Goal: Transaction & Acquisition: Purchase product/service

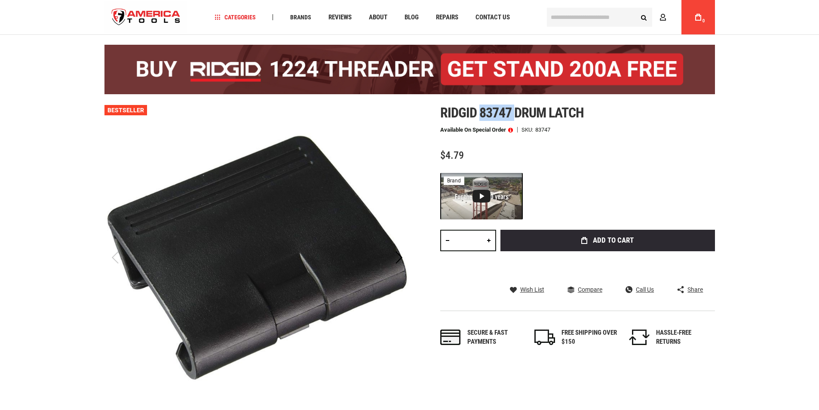
click at [458, 157] on span "$4.79" at bounding box center [452, 155] width 24 height 12
click at [457, 157] on span "$4.79" at bounding box center [452, 155] width 24 height 12
click at [640, 165] on div "Ridgid 83747 drum latch Available on Special Order SKU 83747 $4.79 Total: $ 4.7…" at bounding box center [577, 234] width 275 height 259
click at [487, 244] on link at bounding box center [488, 240] width 15 height 21
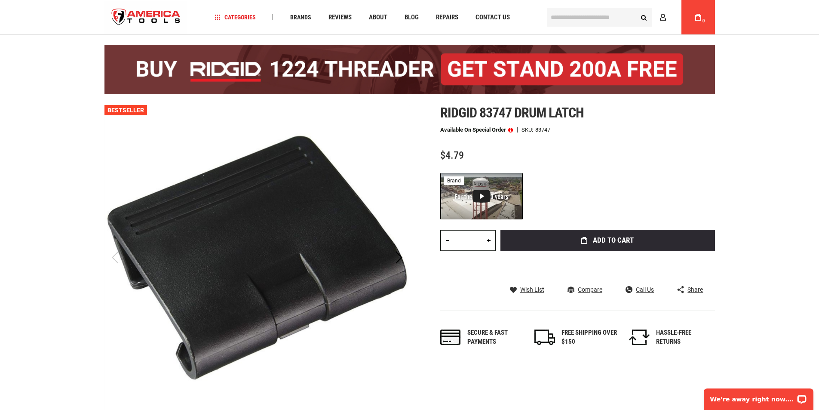
click at [487, 244] on link at bounding box center [488, 240] width 15 height 21
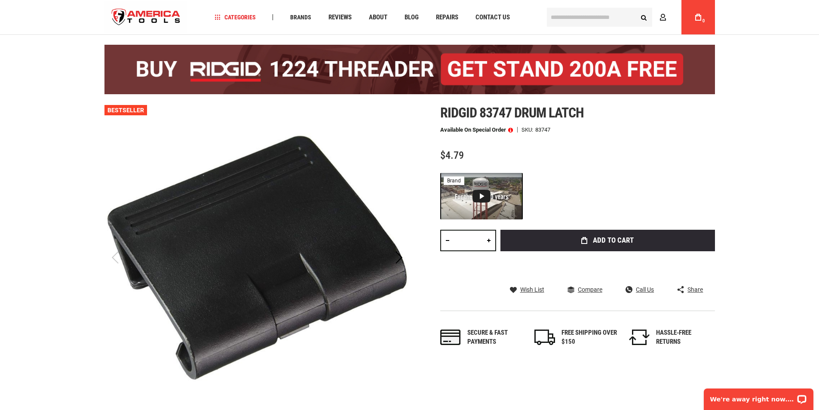
click at [487, 244] on link at bounding box center [488, 240] width 15 height 21
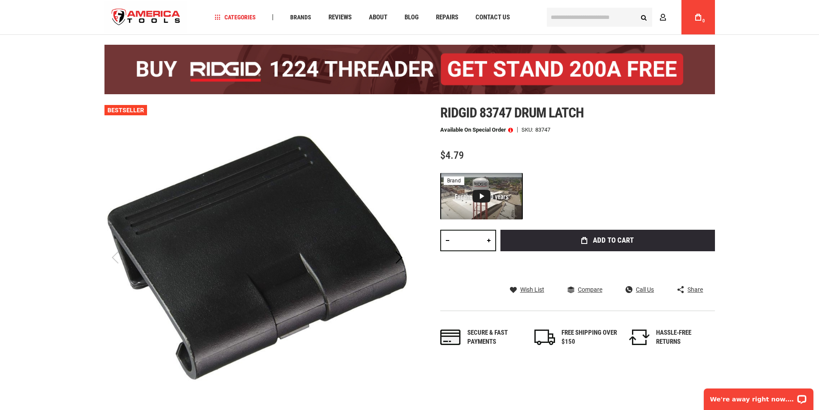
click at [487, 244] on link at bounding box center [488, 240] width 15 height 21
click at [486, 244] on link at bounding box center [488, 240] width 15 height 21
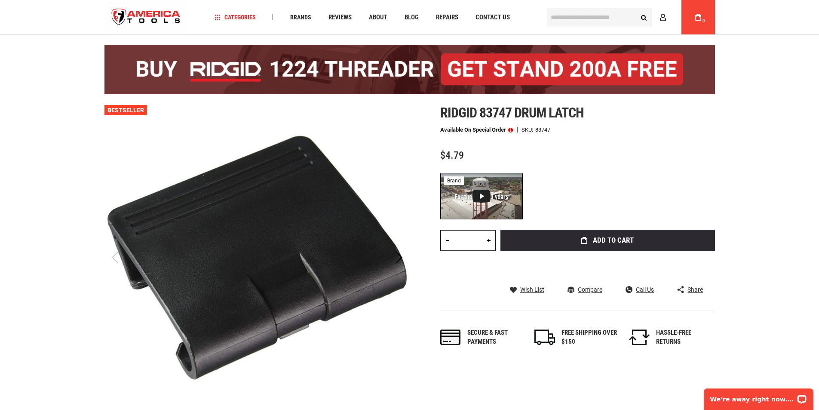
click at [486, 244] on link at bounding box center [488, 240] width 15 height 21
click at [485, 244] on link at bounding box center [488, 240] width 15 height 21
type input "**"
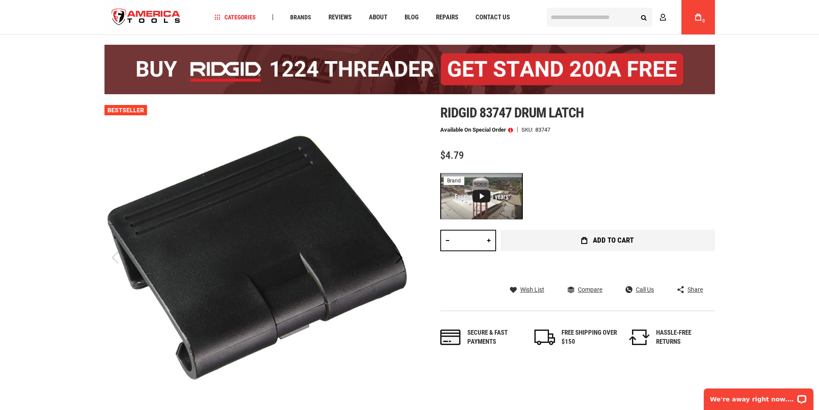
click at [545, 238] on button "Add to Cart" at bounding box center [607, 240] width 214 height 21
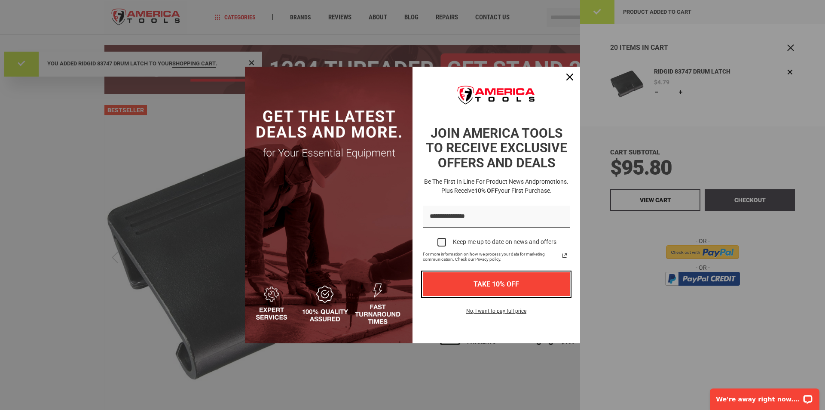
click at [502, 291] on button "TAKE 10% OFF" at bounding box center [496, 284] width 147 height 24
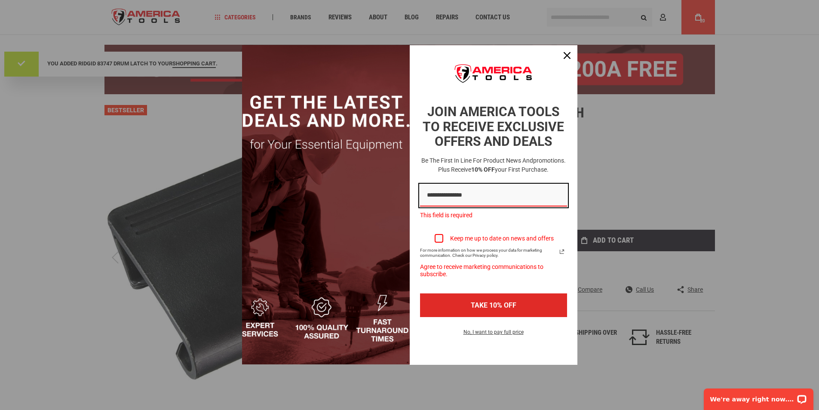
click at [475, 192] on input "Email field" at bounding box center [493, 195] width 147 height 22
type input "**********"
click at [459, 235] on div "Keep me up to date on news and offers" at bounding box center [502, 238] width 104 height 7
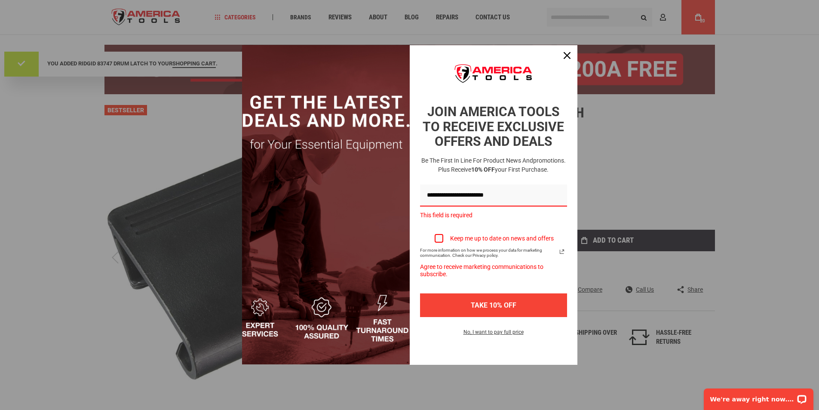
drag, startPoint x: 463, startPoint y: 240, endPoint x: 474, endPoint y: 314, distance: 75.1
click at [464, 240] on div "Keep me up to date on news and offers" at bounding box center [502, 238] width 104 height 7
click at [474, 314] on button "TAKE 10% OFF" at bounding box center [493, 305] width 147 height 24
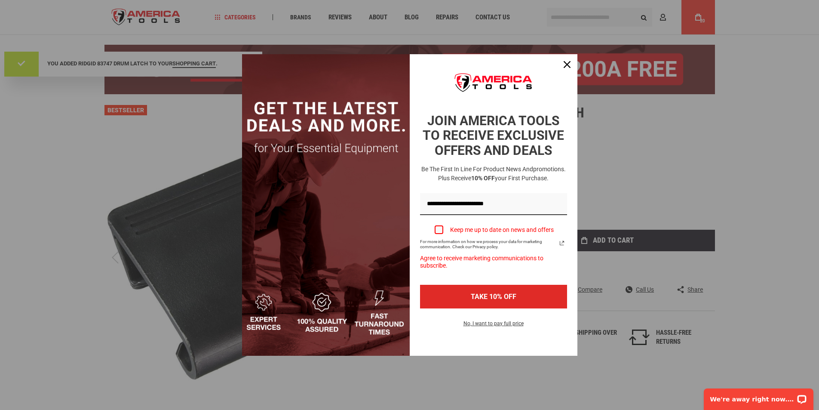
click at [444, 227] on label "Keep me up to date on news and offers" at bounding box center [493, 229] width 147 height 19
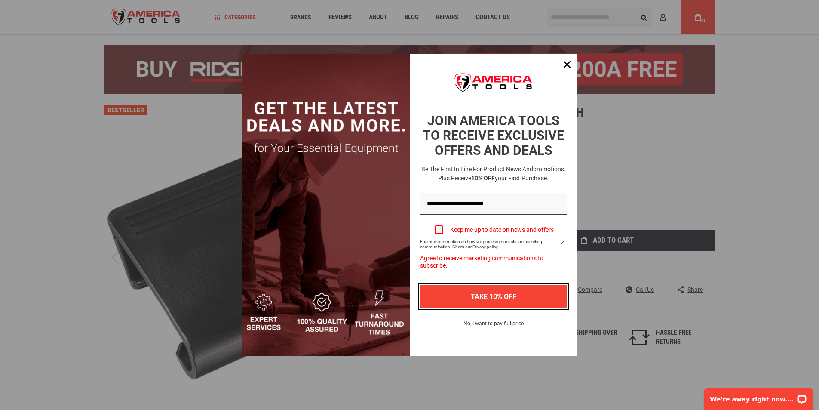
click at [472, 293] on button "TAKE 10% OFF" at bounding box center [493, 297] width 147 height 24
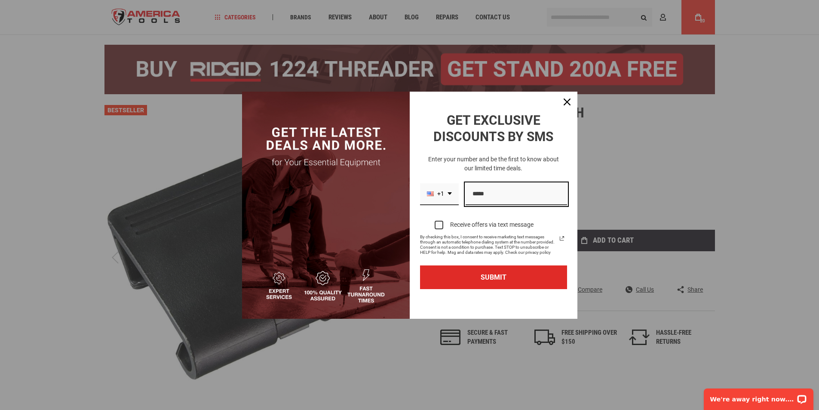
click at [503, 190] on input "Phone number field" at bounding box center [515, 194] width 101 height 22
type input "**********"
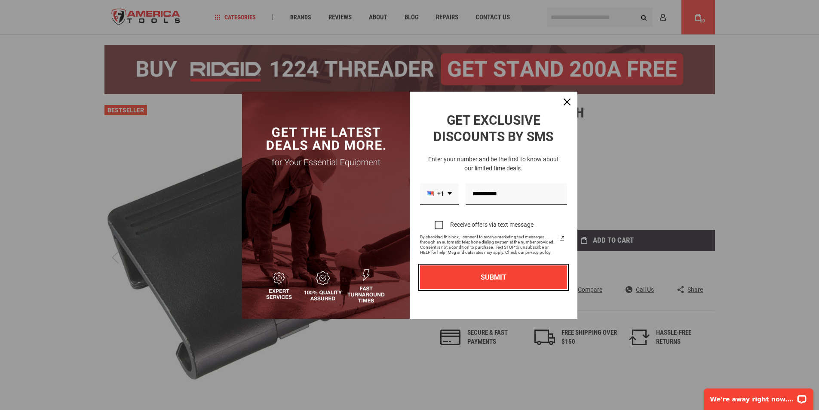
click at [505, 272] on button "SUBMIT" at bounding box center [493, 277] width 147 height 24
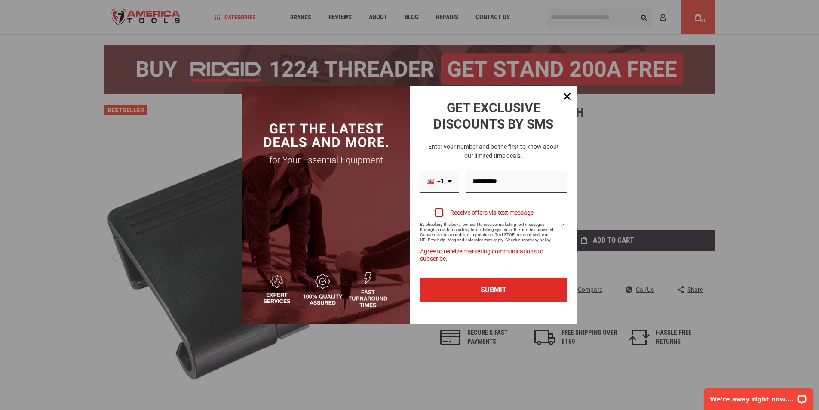
drag, startPoint x: 441, startPoint y: 214, endPoint x: 443, endPoint y: 227, distance: 13.6
click at [440, 214] on div "Marketing offer form" at bounding box center [439, 212] width 9 height 9
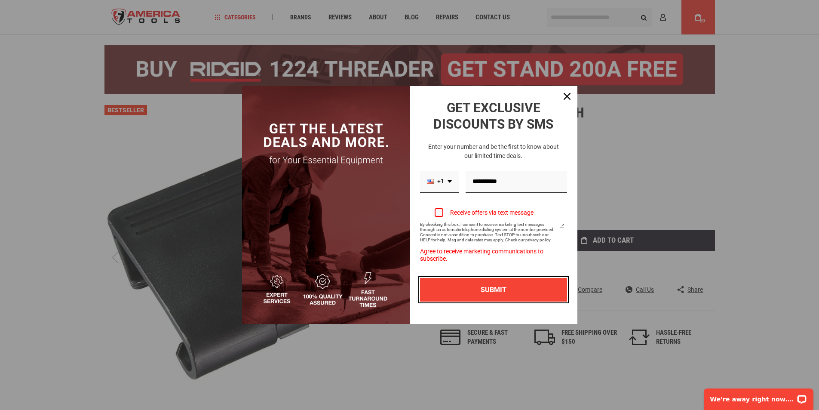
click at [484, 285] on button "SUBMIT" at bounding box center [493, 290] width 147 height 24
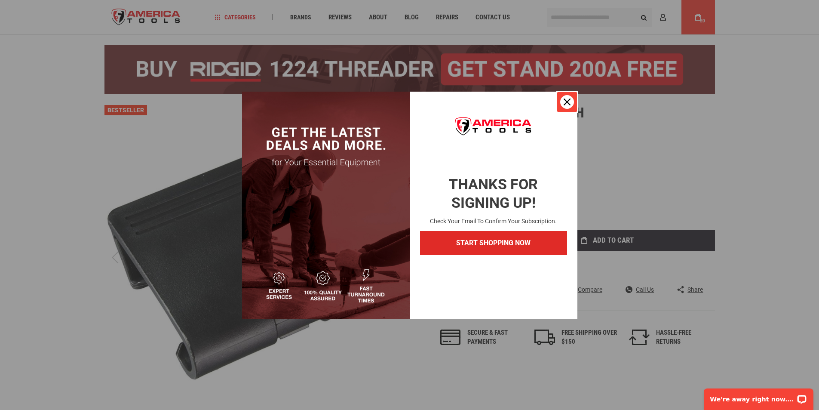
click at [563, 107] on div "Close" at bounding box center [567, 102] width 14 height 14
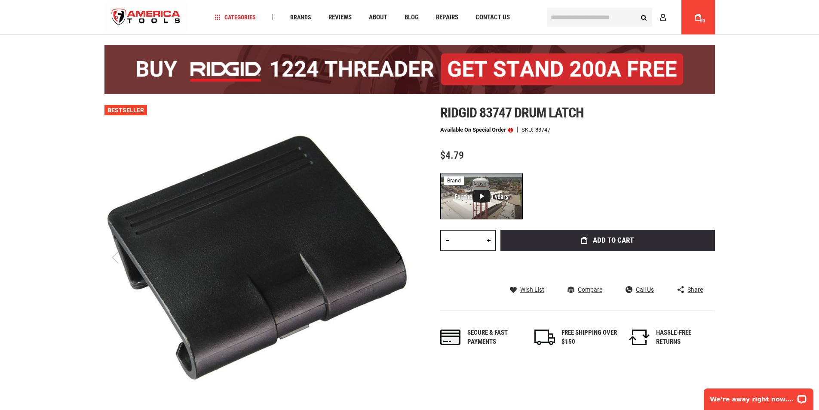
click at [704, 19] on span "20" at bounding box center [702, 20] width 5 height 5
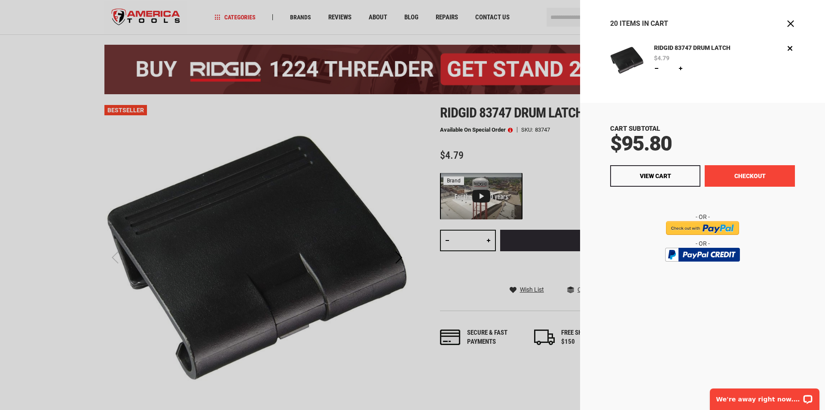
click at [732, 178] on button "Checkout" at bounding box center [750, 175] width 90 height 21
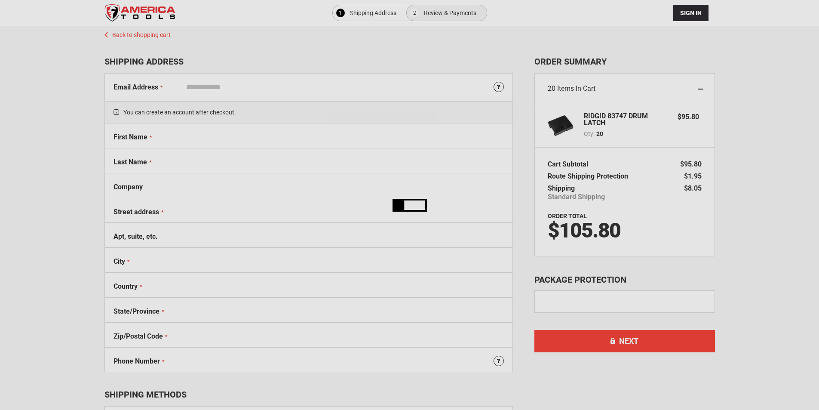
select select "**"
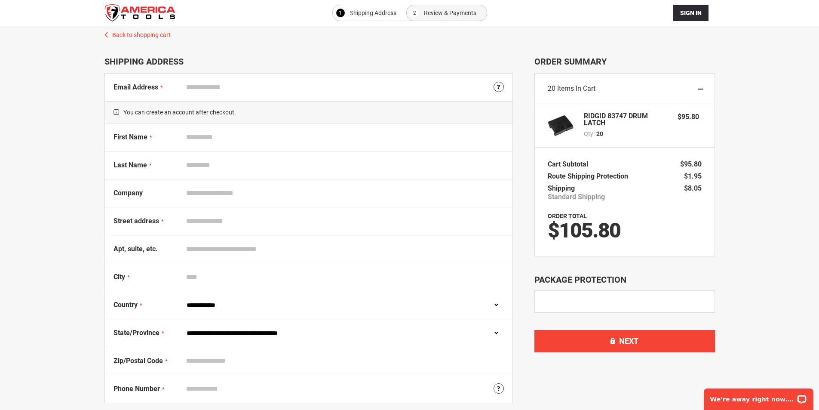
click at [226, 94] on input "Email Address" at bounding box center [342, 87] width 321 height 16
type input "**********"
click at [242, 133] on input "First Name" at bounding box center [342, 137] width 321 height 16
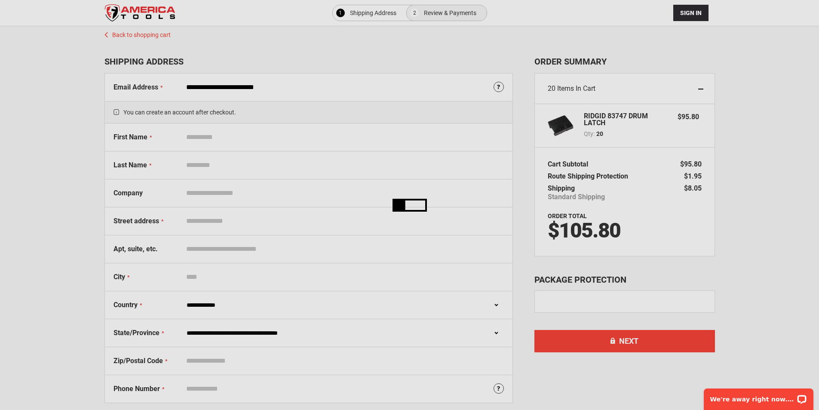
click at [239, 141] on div "Please wait..." at bounding box center [409, 205] width 819 height 410
type input "****"
type input "**********"
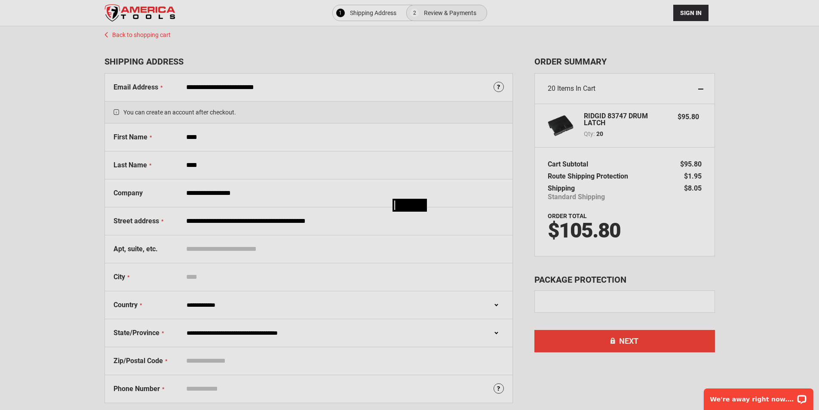
type input "**********"
type input "****"
select select "**"
type input "*****"
type input "**********"
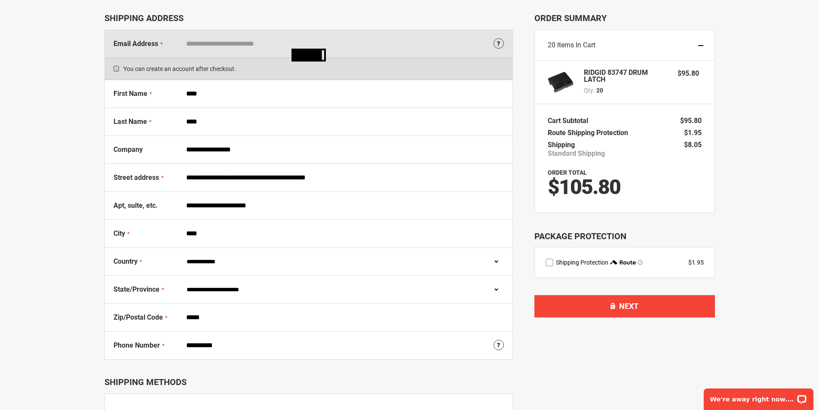
scroll to position [43, 0]
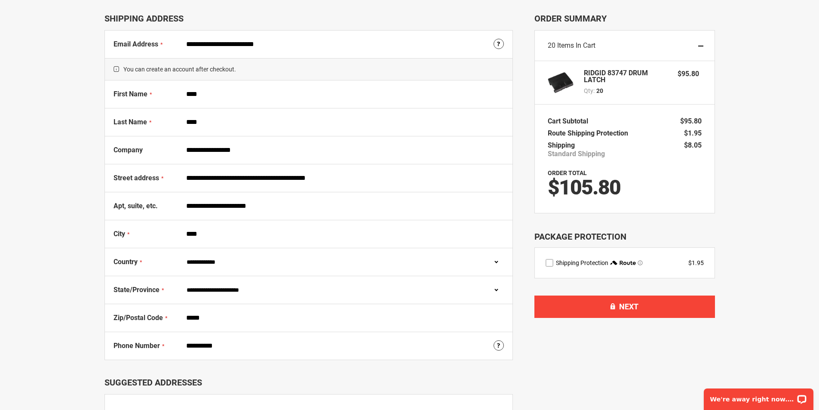
click at [0, 0] on div "Please wait..." at bounding box center [0, 0] width 0 height 0
click at [549, 264] on label "route shipping protection selector element" at bounding box center [549, 263] width 8 height 8
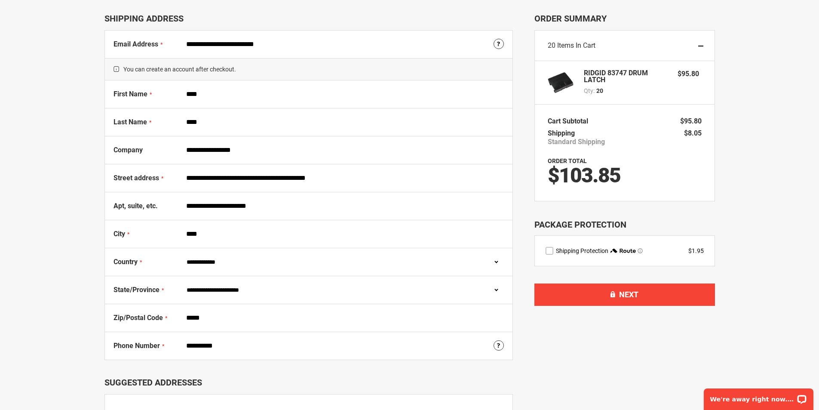
scroll to position [0, 0]
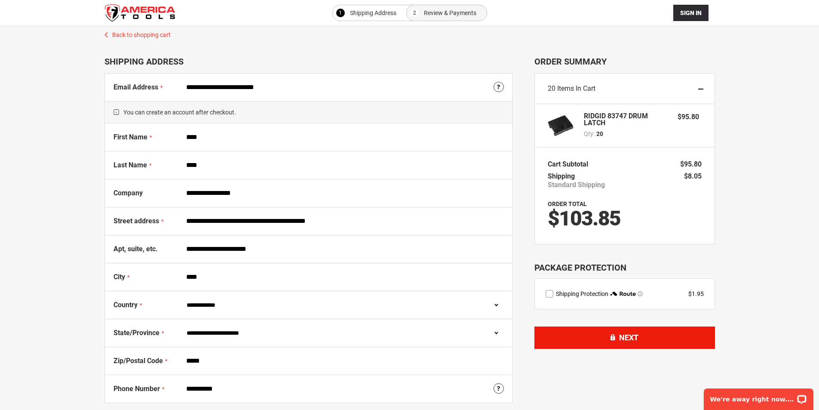
click at [634, 346] on button "Next" at bounding box center [624, 337] width 181 height 22
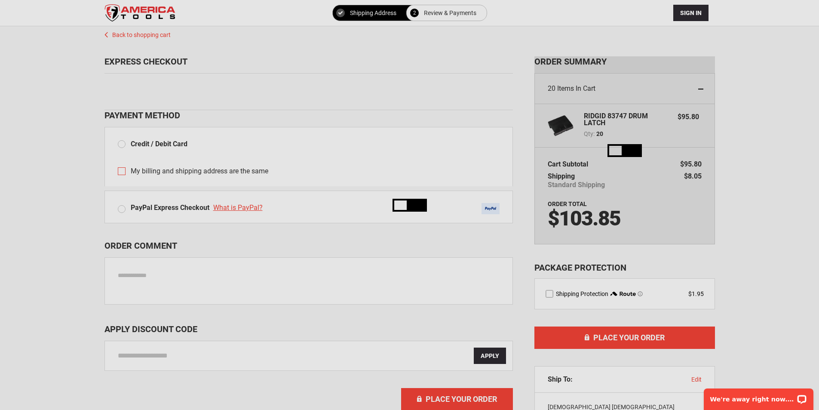
drag, startPoint x: 51, startPoint y: 185, endPoint x: 113, endPoint y: 142, distance: 75.4
click at [51, 185] on div "Please wait..." at bounding box center [409, 205] width 819 height 410
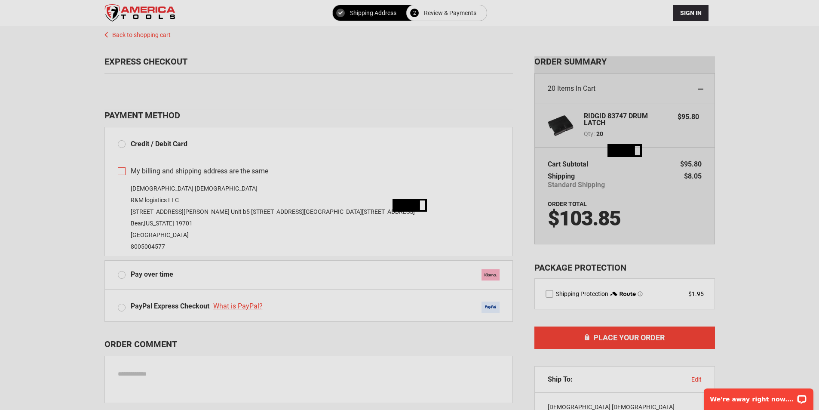
click at [757, 127] on html "Please wait... The store will not work correctly in the case when cookies are d…" at bounding box center [409, 205] width 819 height 410
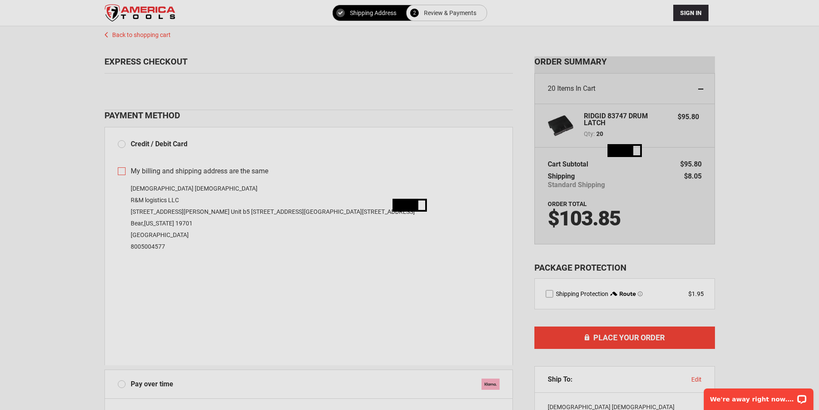
click at [752, 409] on div at bounding box center [409, 410] width 819 height 0
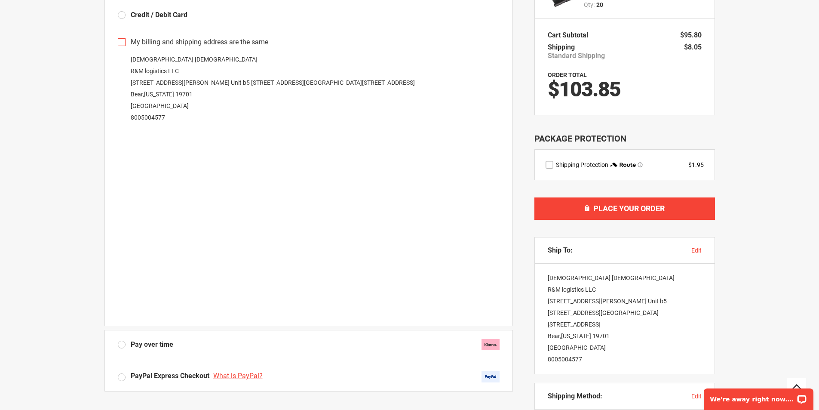
type input "*********"
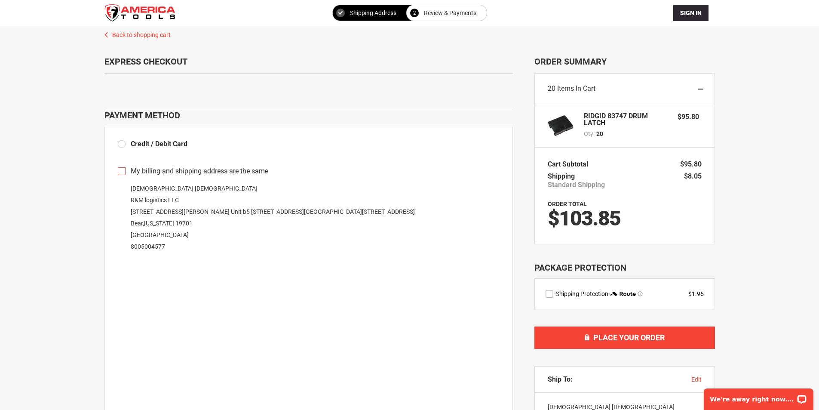
type input "*********"
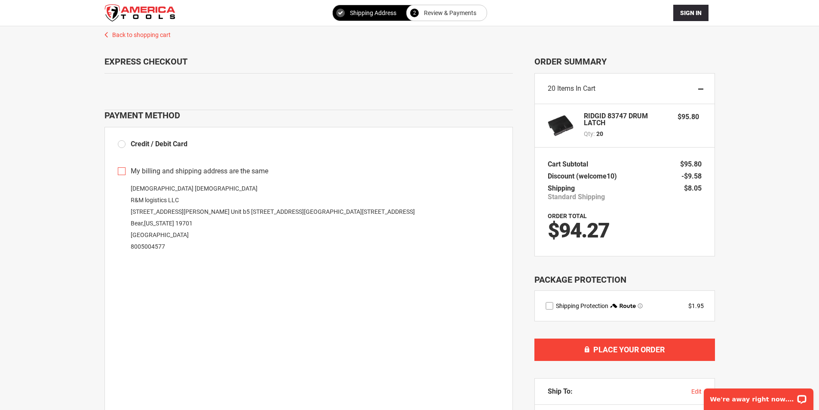
click at [301, 409] on div at bounding box center [409, 410] width 819 height 0
click at [571, 409] on div at bounding box center [409, 410] width 819 height 0
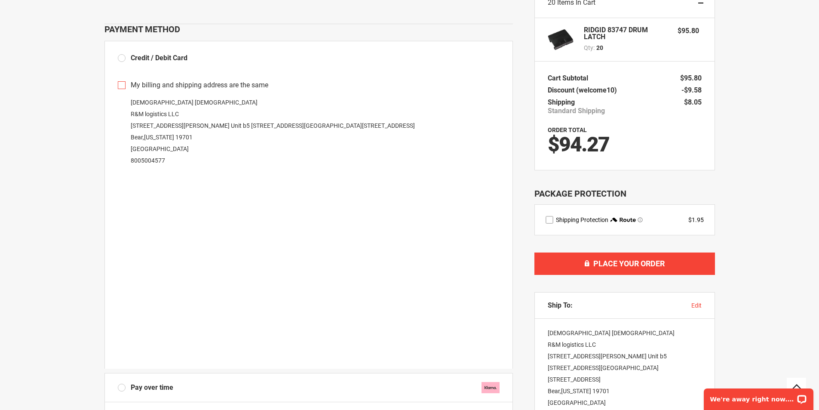
click at [802, 181] on div "**********" at bounding box center [410, 284] width 802 height 689
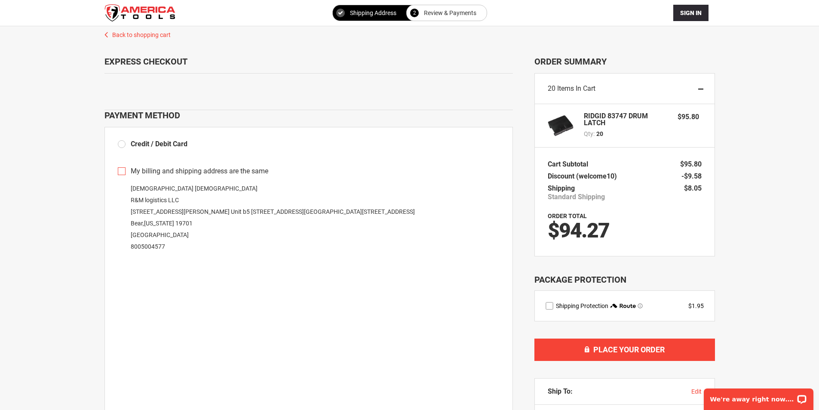
click at [689, 116] on span "$95.80" at bounding box center [687, 117] width 21 height 8
drag, startPoint x: 792, startPoint y: 249, endPoint x: 719, endPoint y: 260, distance: 74.3
click at [793, 249] on div "**********" at bounding box center [410, 370] width 802 height 689
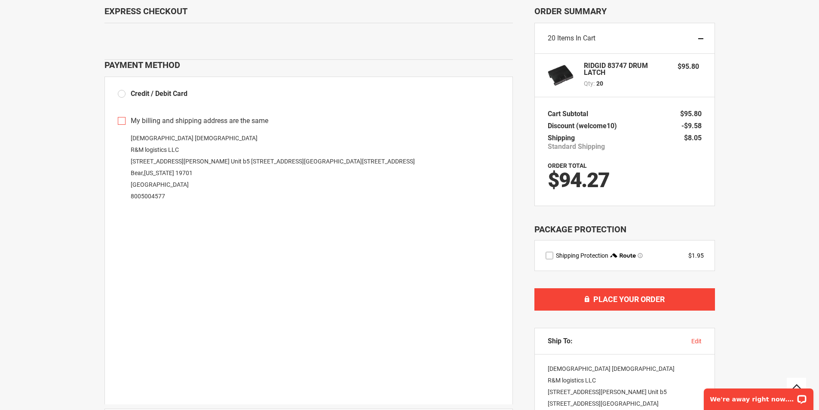
scroll to position [86, 0]
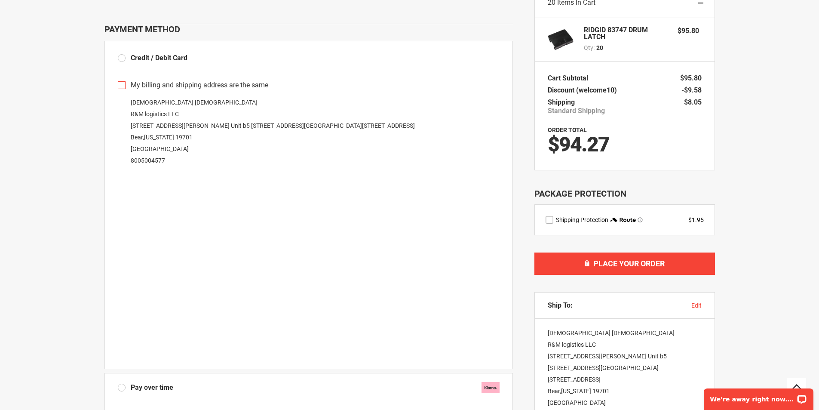
click at [591, 153] on span "$94.27" at bounding box center [578, 144] width 61 height 24
copy span "94.27"
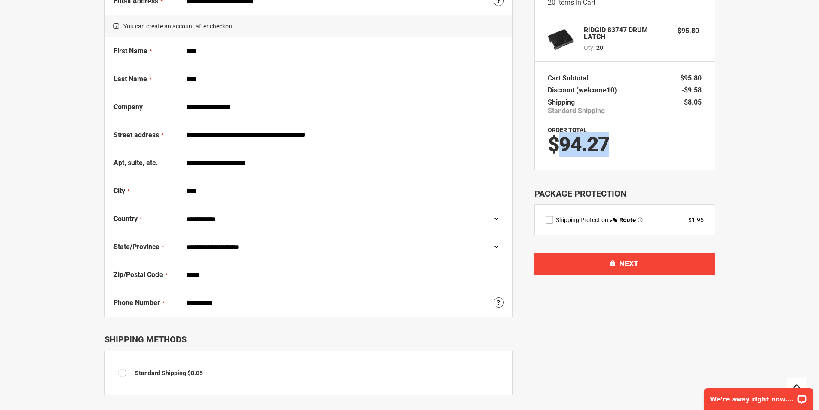
scroll to position [56, 0]
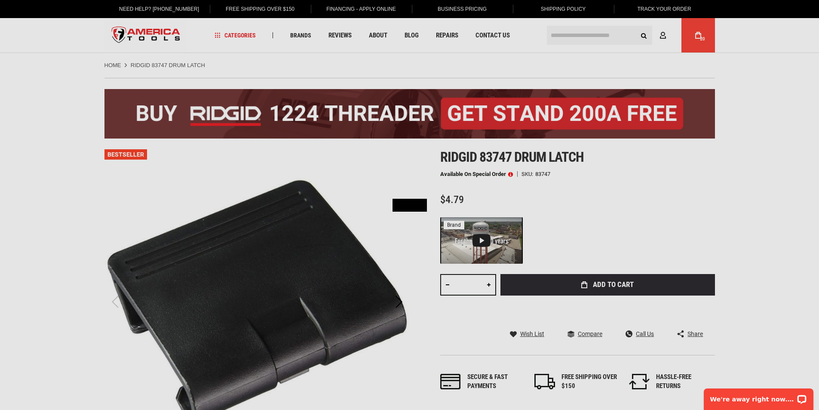
click at [631, 211] on div "Please wait..." at bounding box center [409, 205] width 819 height 410
click at [699, 44] on div "Please wait..." at bounding box center [409, 205] width 819 height 410
click at [699, 38] on div "Please wait..." at bounding box center [409, 205] width 819 height 410
click at [698, 31] on div "Please wait..." at bounding box center [409, 205] width 819 height 410
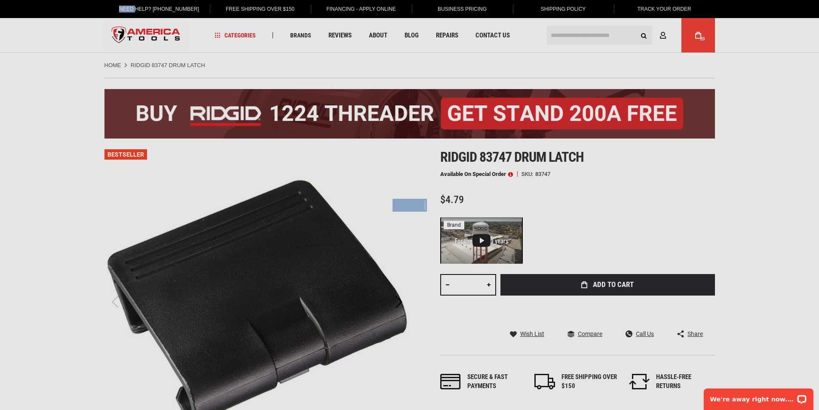
click at [412, 207] on img at bounding box center [409, 205] width 34 height 13
click at [668, 207] on div "Please wait..." at bounding box center [409, 205] width 819 height 410
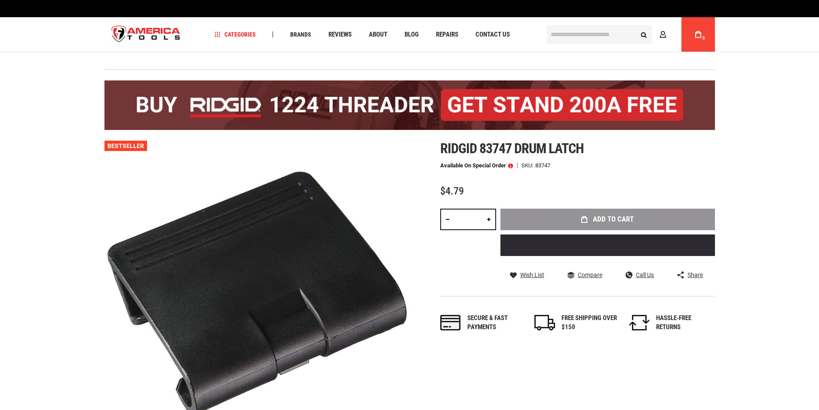
click at [484, 220] on link at bounding box center [488, 218] width 15 height 21
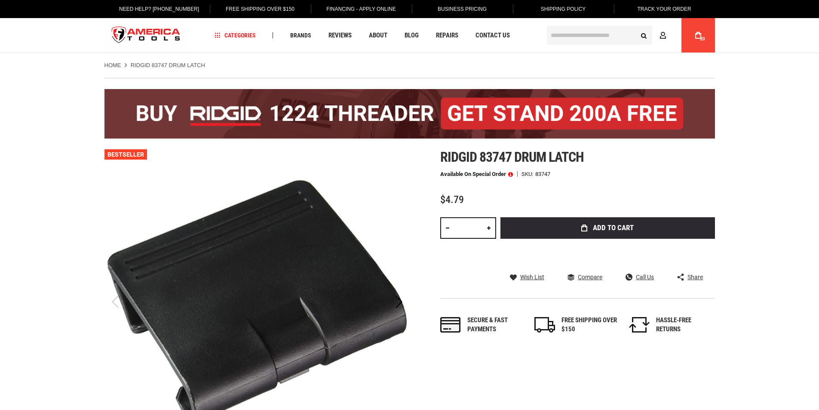
click at [474, 226] on input "*" at bounding box center [468, 227] width 56 height 21
click at [472, 227] on input "*" at bounding box center [468, 227] width 56 height 21
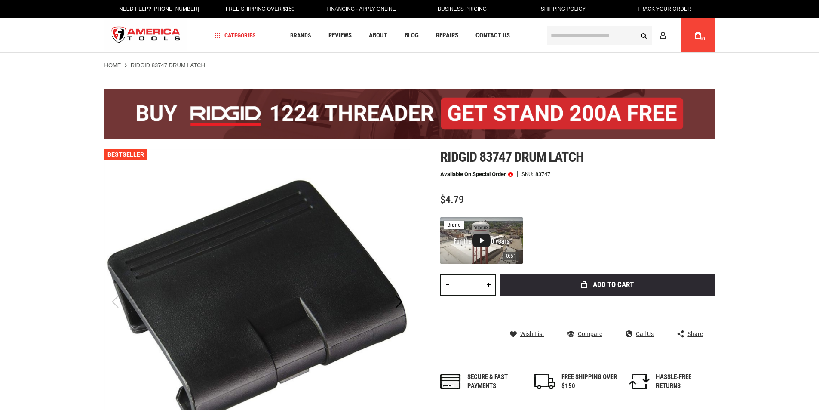
drag, startPoint x: 472, startPoint y: 228, endPoint x: 453, endPoint y: 226, distance: 19.4
click at [453, 226] on div "0:51 brand" at bounding box center [481, 240] width 83 height 46
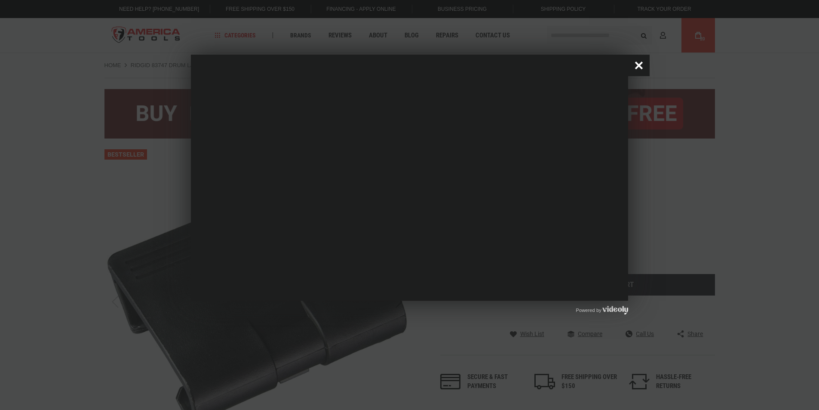
click at [639, 62] on button "Close popup window" at bounding box center [638, 65] width 21 height 21
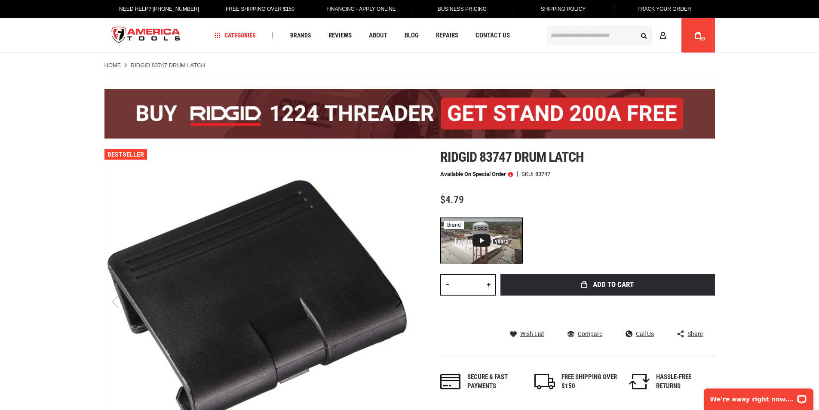
click at [456, 285] on input "*" at bounding box center [468, 284] width 56 height 21
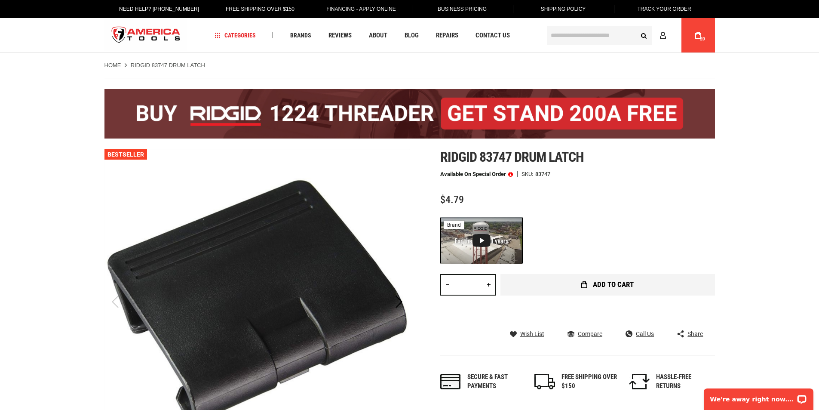
type input "**"
click at [548, 279] on button "Add to Cart" at bounding box center [607, 284] width 214 height 21
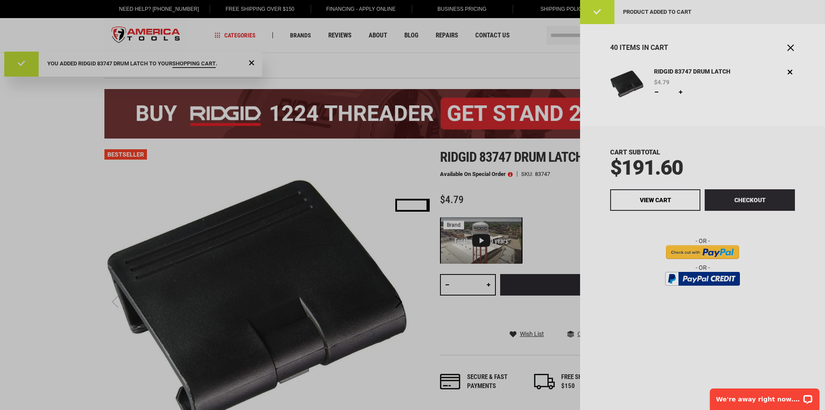
click at [757, 196] on div "Please wait..." at bounding box center [412, 205] width 825 height 410
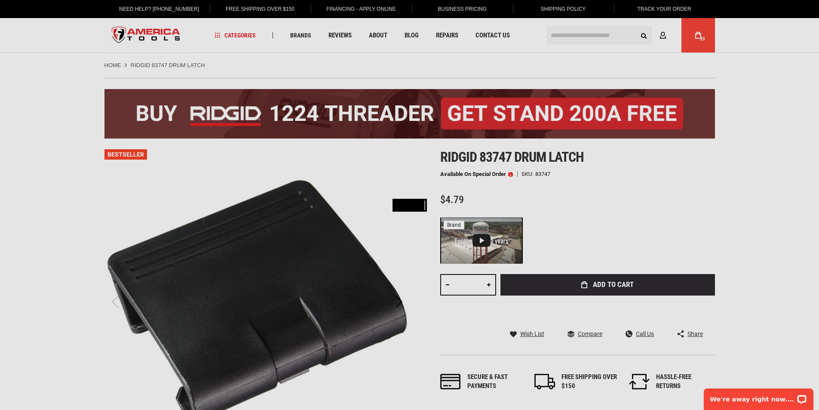
click at [700, 37] on div "Please wait..." at bounding box center [409, 205] width 819 height 410
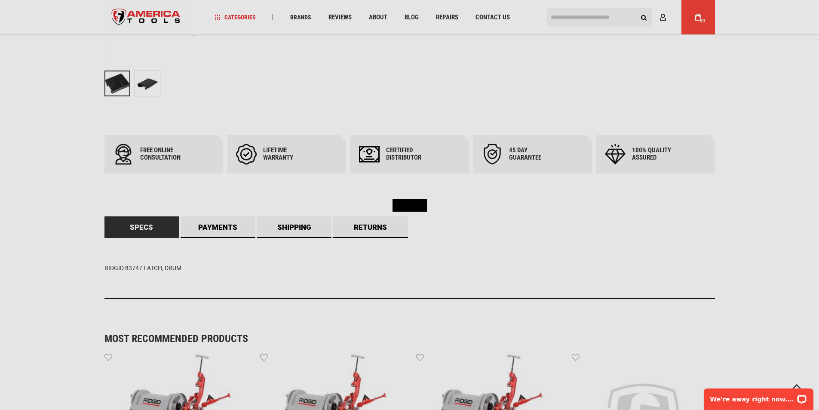
scroll to position [215, 0]
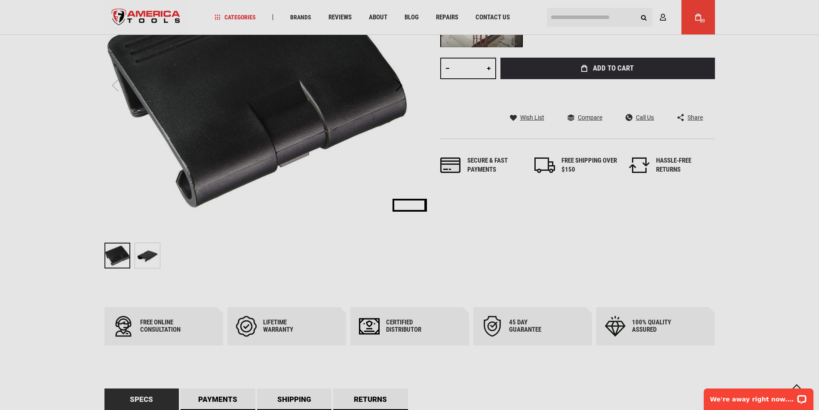
click at [408, 200] on img at bounding box center [409, 205] width 34 height 13
drag, startPoint x: 534, startPoint y: 211, endPoint x: 539, endPoint y: 202, distance: 10.6
click at [535, 208] on div "Please wait..." at bounding box center [409, 205] width 819 height 410
click at [539, 202] on div "Please wait..." at bounding box center [409, 205] width 819 height 410
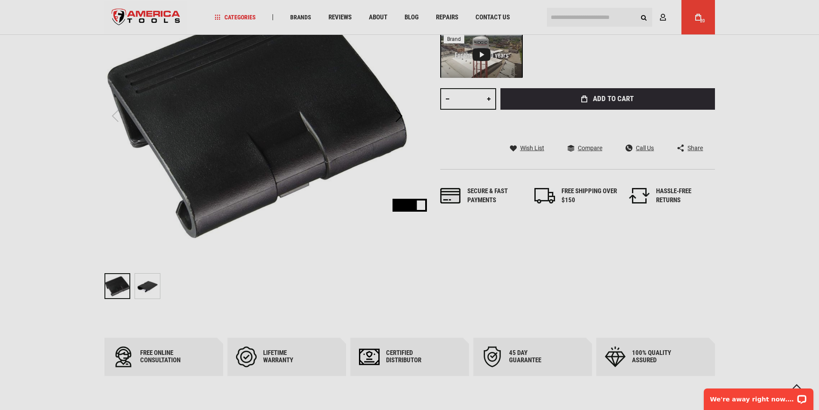
scroll to position [0, 0]
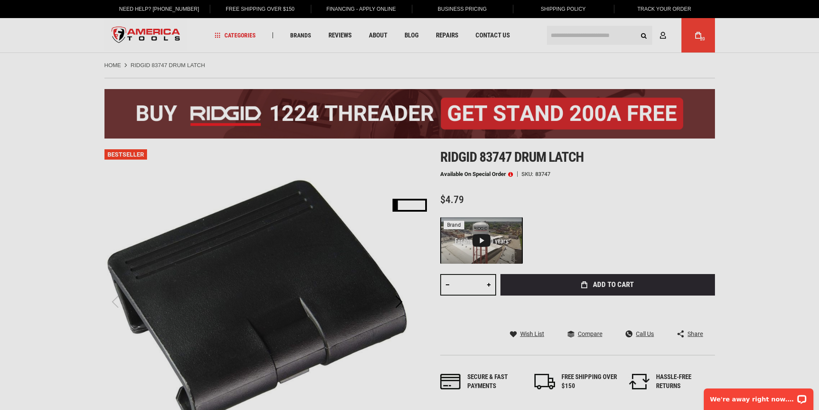
click at [707, 31] on div "Please wait..." at bounding box center [409, 205] width 819 height 410
click at [707, 30] on div "Please wait..." at bounding box center [409, 205] width 819 height 410
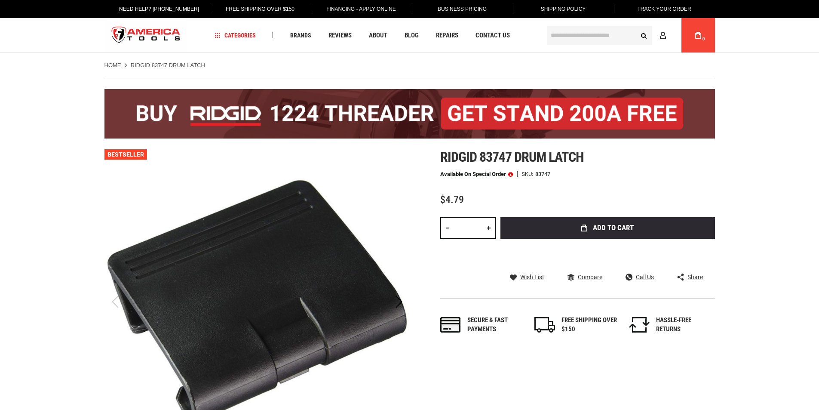
click at [705, 43] on link "My Cart 0" at bounding box center [698, 35] width 16 height 34
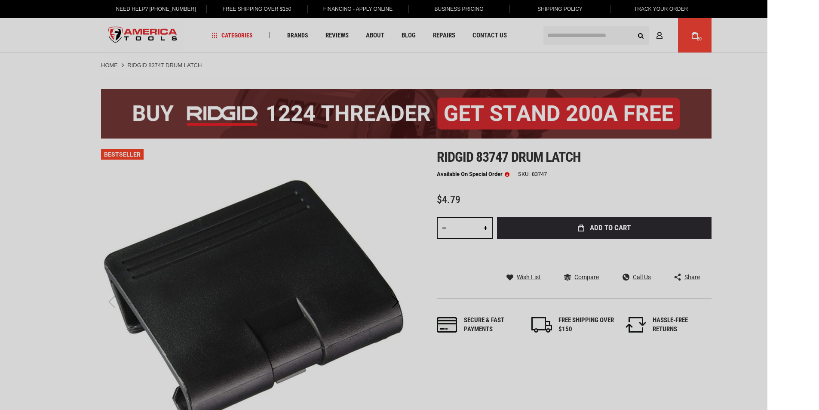
click at [704, 43] on body "The store will not work correctly in the case when cookies are disabled. Langua…" at bounding box center [409, 205] width 819 height 410
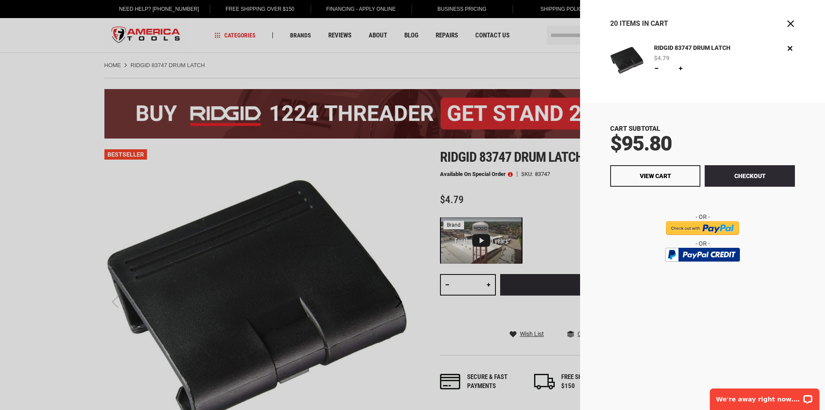
click at [679, 67] on link at bounding box center [680, 68] width 7 height 7
click at [680, 67] on link at bounding box center [680, 68] width 7 height 7
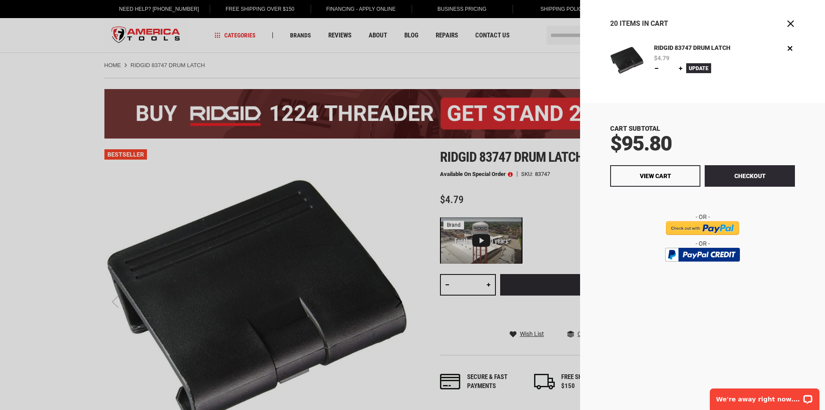
click at [680, 67] on link at bounding box center [680, 68] width 7 height 7
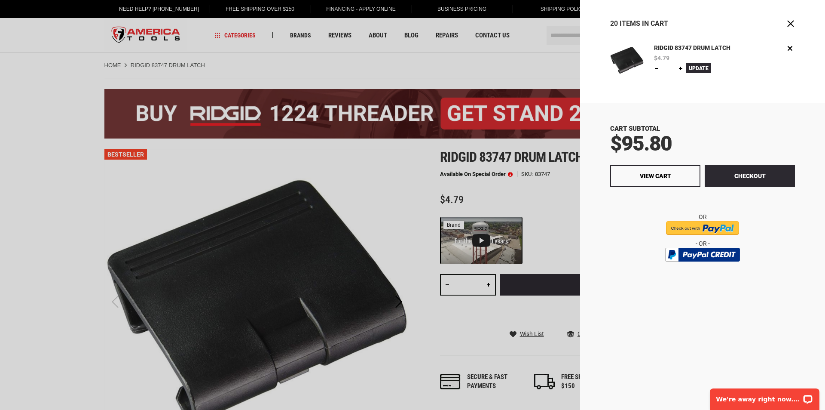
click at [680, 67] on link at bounding box center [680, 68] width 7 height 7
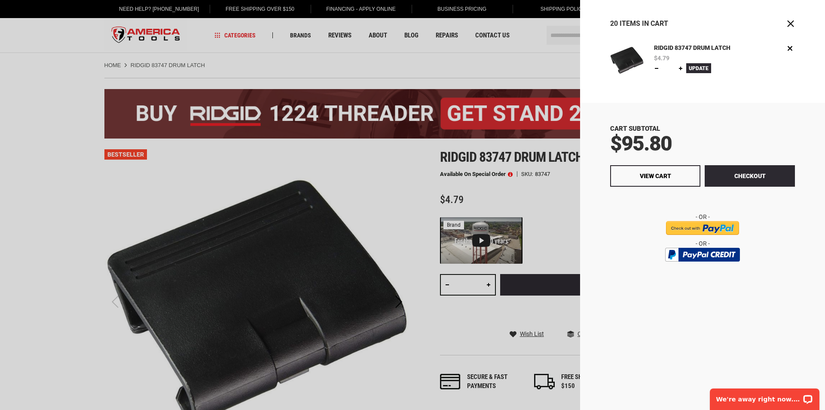
click at [680, 67] on link at bounding box center [680, 68] width 7 height 7
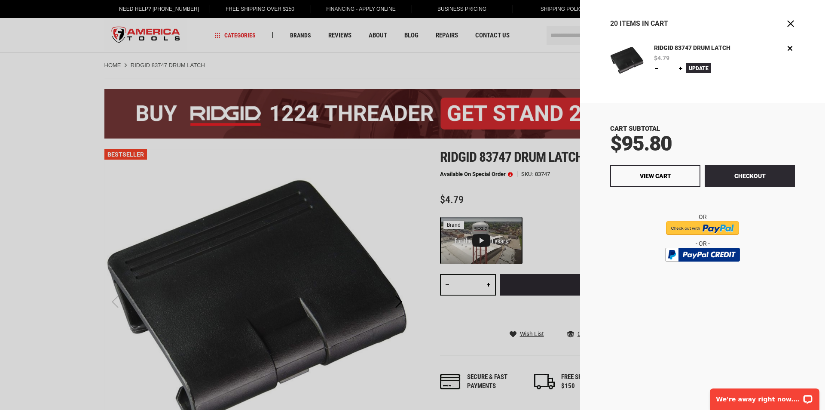
type input "**"
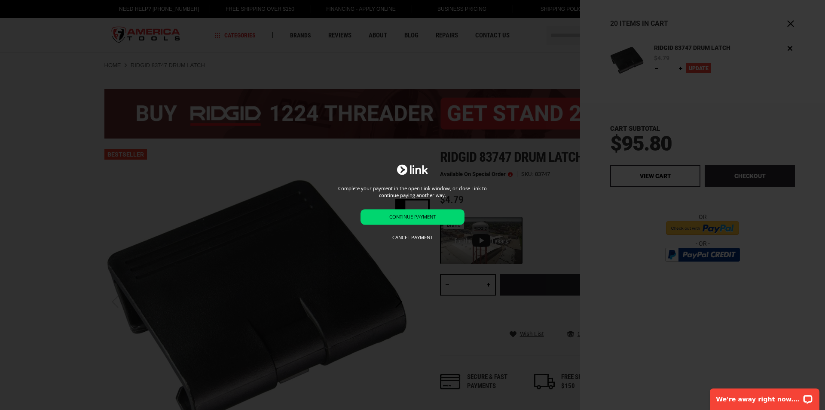
click at [698, 70] on div "Complete your payment in the open Link window, or close Link to continue paying…" at bounding box center [412, 205] width 825 height 410
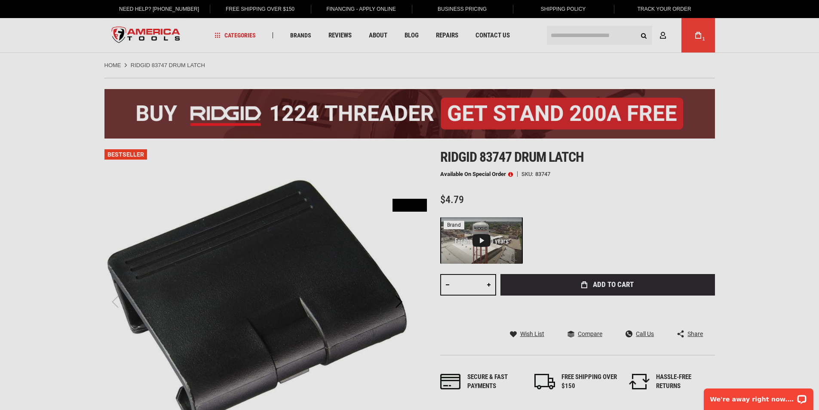
click at [704, 38] on div "Please wait..." at bounding box center [409, 205] width 819 height 410
click at [701, 27] on div "Please wait..." at bounding box center [409, 205] width 819 height 410
drag, startPoint x: 701, startPoint y: 27, endPoint x: 697, endPoint y: 31, distance: 5.5
click at [699, 29] on div "Please wait..." at bounding box center [409, 205] width 819 height 410
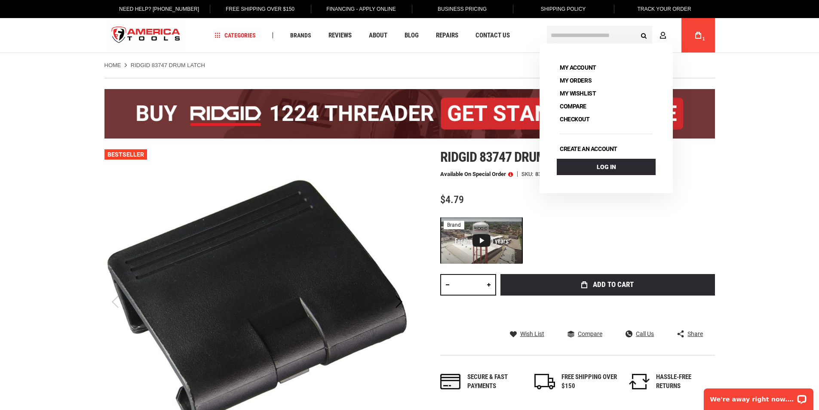
click at [696, 38] on icon at bounding box center [698, 35] width 6 height 7
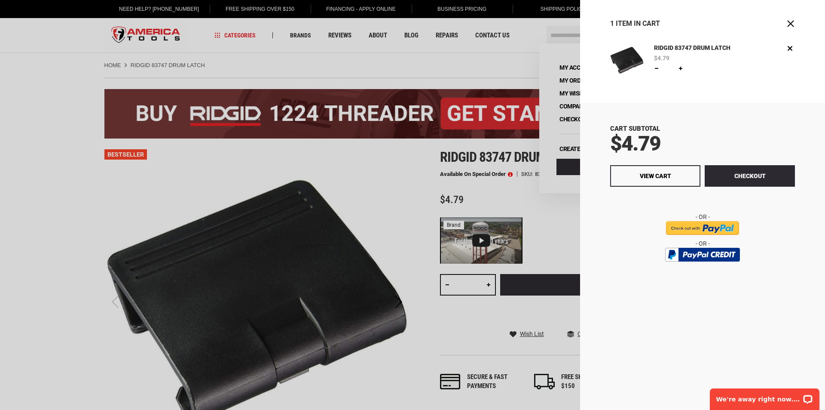
click at [677, 74] on div "RIDGID 83747 DRUM LATCH $4.79 Qty * Update Edit Remove" at bounding box center [724, 61] width 141 height 36
click at [683, 70] on link at bounding box center [680, 68] width 7 height 7
type input "*"
click at [683, 70] on body "The store will not work correctly in the case when cookies are disabled. Langua…" at bounding box center [412, 205] width 825 height 410
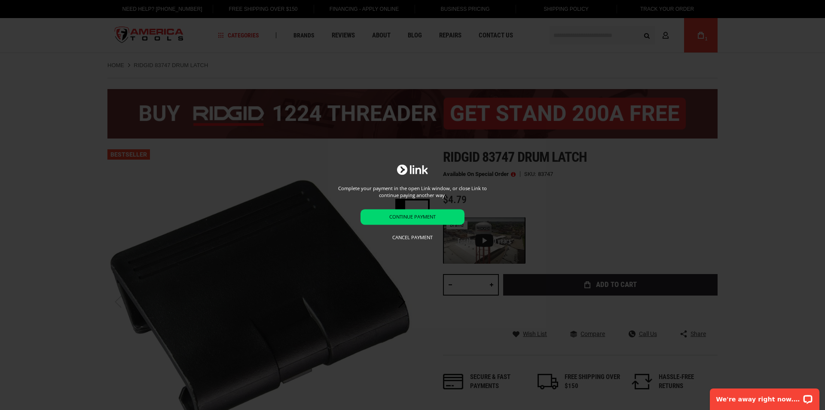
click at [683, 70] on div "Complete your payment in the open Link window, or close Link to continue paying…" at bounding box center [412, 205] width 825 height 410
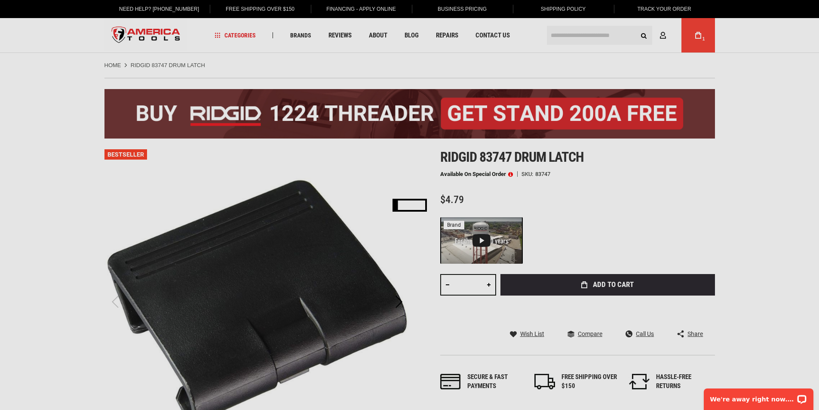
click at [709, 187] on div "Please wait..." at bounding box center [409, 205] width 819 height 410
click at [405, 204] on img at bounding box center [409, 205] width 34 height 13
click at [412, 206] on img at bounding box center [409, 205] width 34 height 13
click at [428, 209] on div "Please wait..." at bounding box center [409, 205] width 819 height 410
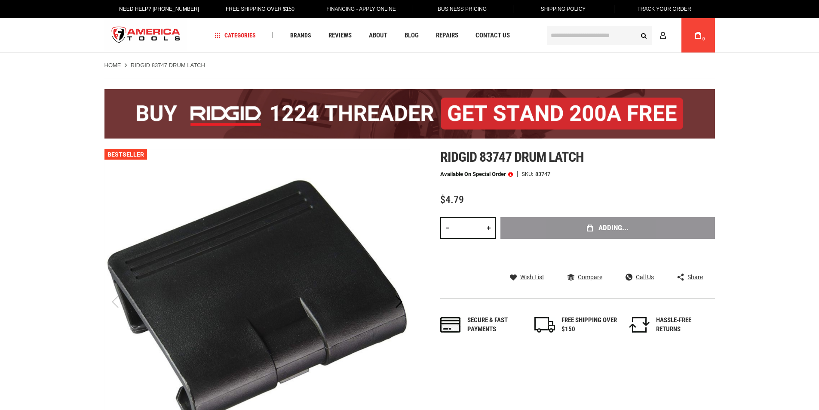
click at [551, 231] on div "Adding..." at bounding box center [607, 240] width 214 height 47
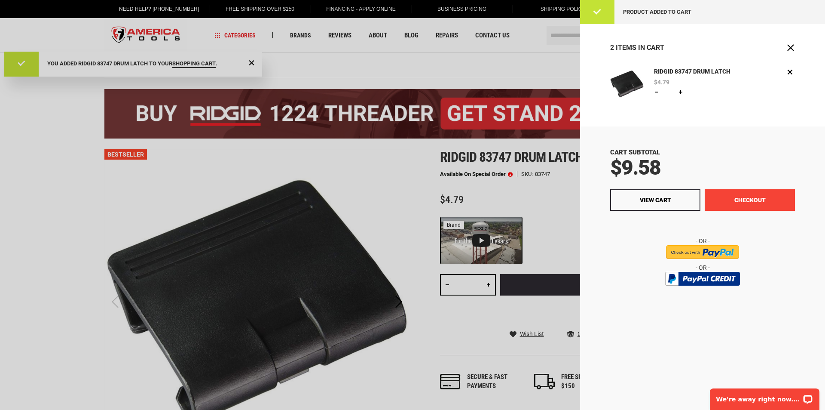
click at [762, 203] on button "Checkout" at bounding box center [750, 199] width 90 height 21
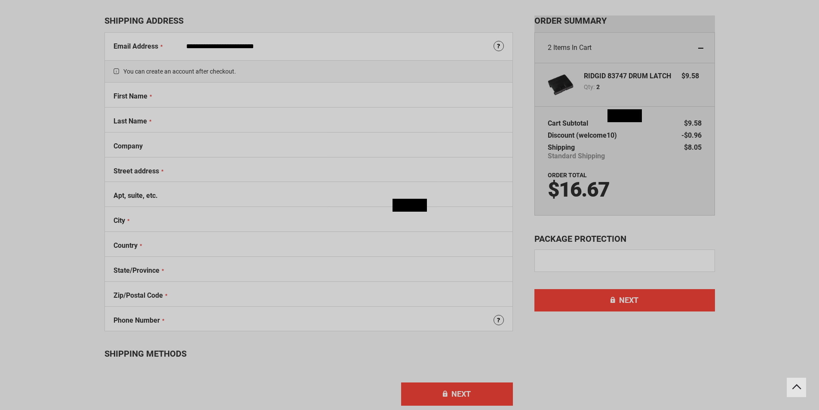
select select "**"
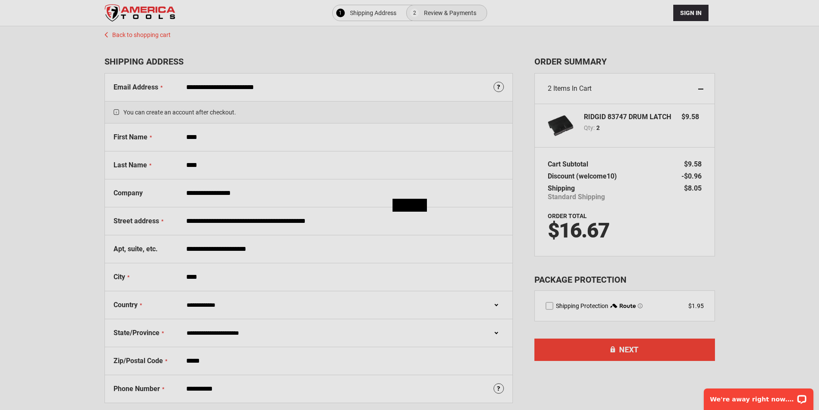
click at [803, 409] on div at bounding box center [409, 410] width 819 height 0
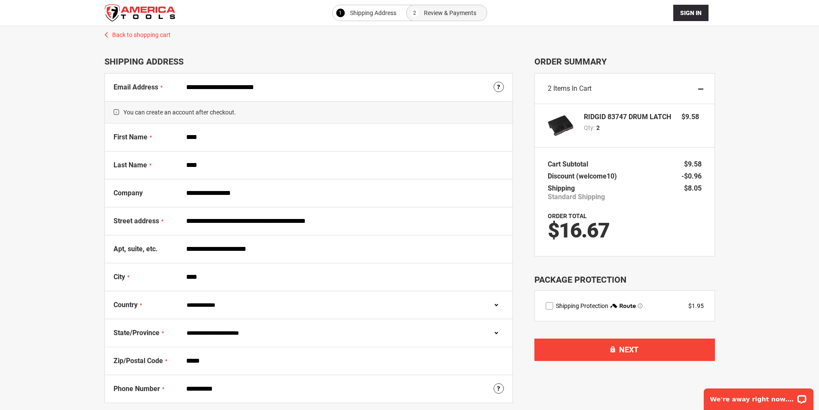
drag, startPoint x: 602, startPoint y: 134, endPoint x: 606, endPoint y: 124, distance: 10.4
click at [603, 133] on div "RIDGID 83747 DRUM LATCH Qty 2 $9.58" at bounding box center [642, 126] width 116 height 26
click at [591, 100] on div "2 Items in Cart" at bounding box center [625, 88] width 180 height 31
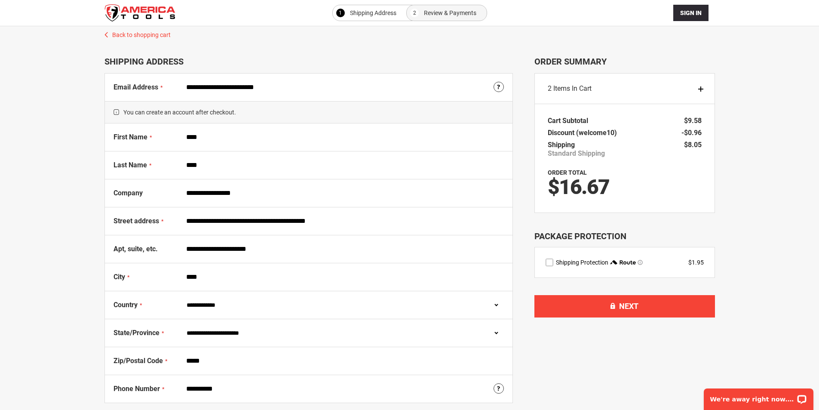
click at [691, 91] on div "2 Items in Cart" at bounding box center [625, 88] width 180 height 31
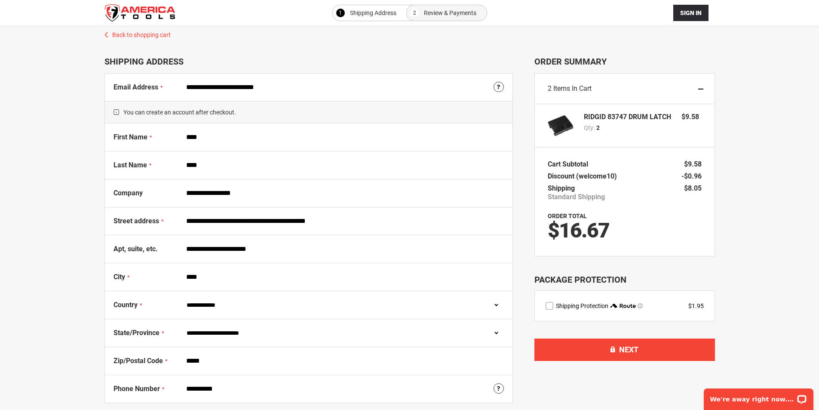
click at [700, 88] on div "2 Items in Cart" at bounding box center [625, 88] width 180 height 31
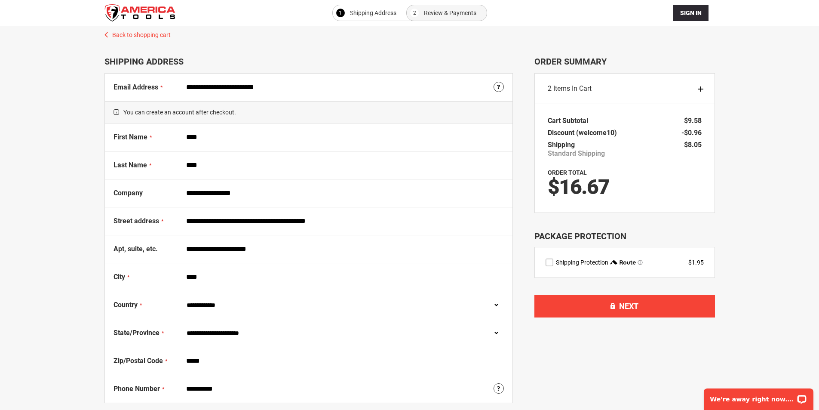
click at [700, 88] on div "2 Items in Cart" at bounding box center [625, 88] width 180 height 31
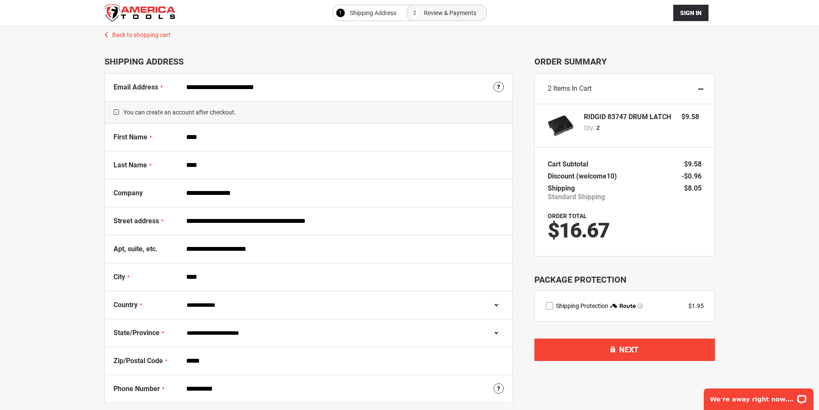
click at [620, 125] on div "Qty 2" at bounding box center [628, 127] width 89 height 9
click at [593, 115] on strong "RIDGID 83747 DRUM LATCH" at bounding box center [627, 116] width 87 height 7
click at [567, 129] on img at bounding box center [561, 126] width 26 height 26
click at [564, 128] on img at bounding box center [561, 126] width 26 height 26
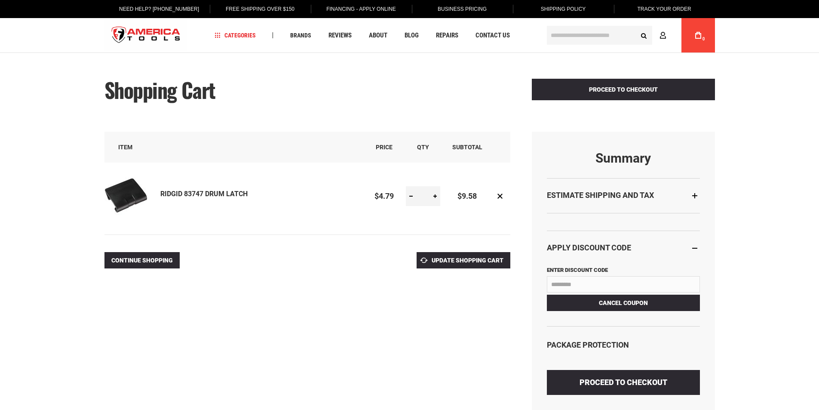
click at [437, 196] on link at bounding box center [435, 196] width 10 height 20
drag, startPoint x: 0, startPoint y: 0, endPoint x: 438, endPoint y: 196, distance: 479.8
click at [438, 196] on link at bounding box center [435, 196] width 10 height 20
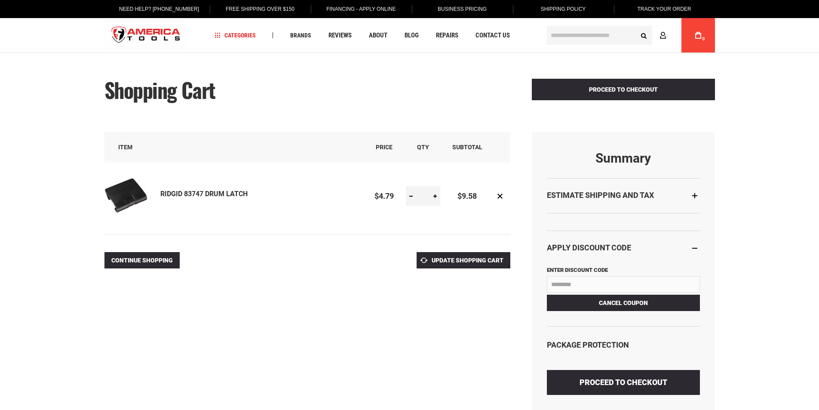
click at [438, 196] on link at bounding box center [435, 196] width 10 height 20
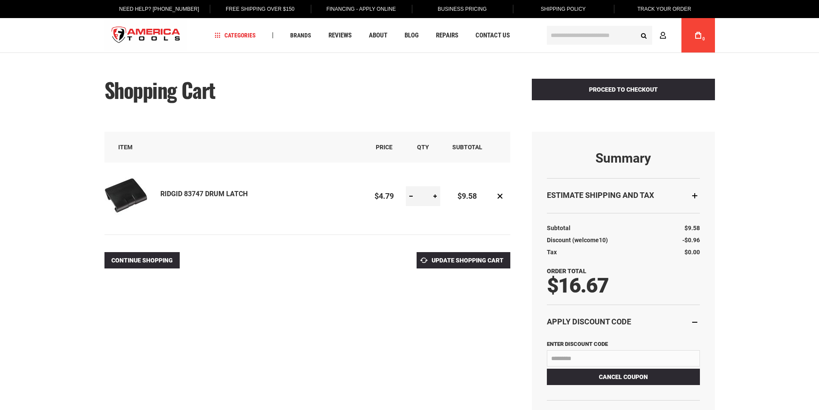
click at [438, 196] on link at bounding box center [435, 196] width 10 height 20
click at [437, 196] on link at bounding box center [435, 196] width 10 height 20
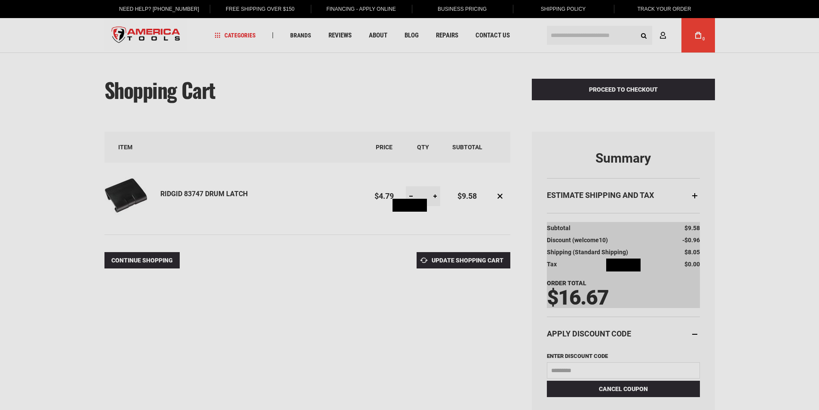
click at [437, 196] on div "Please wait..." at bounding box center [409, 205] width 819 height 410
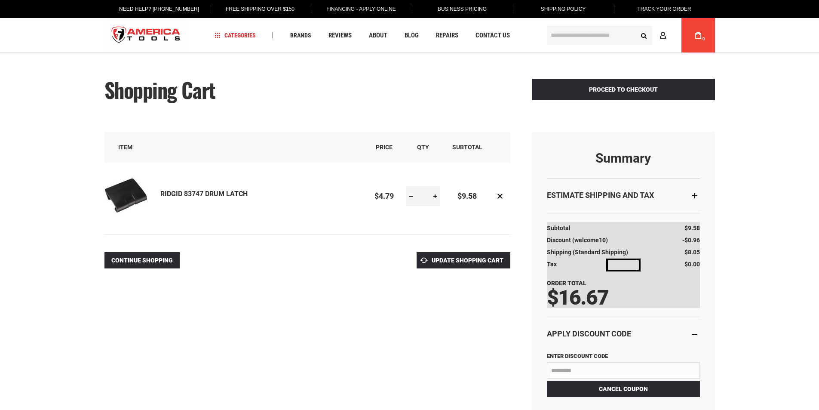
click at [437, 196] on link at bounding box center [435, 196] width 10 height 20
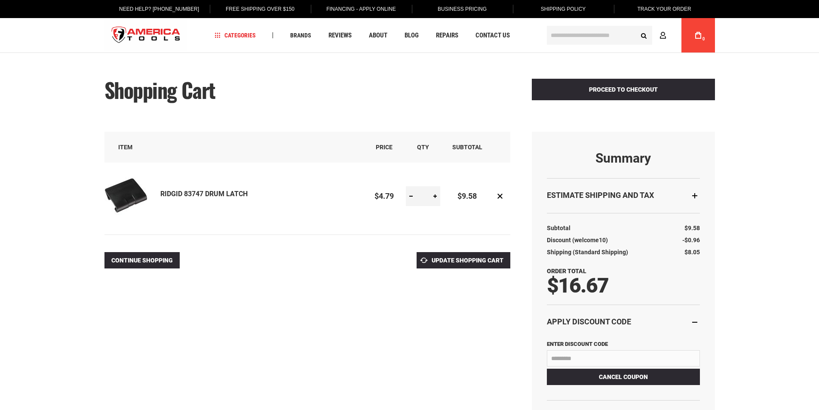
click at [437, 196] on link at bounding box center [435, 196] width 10 height 20
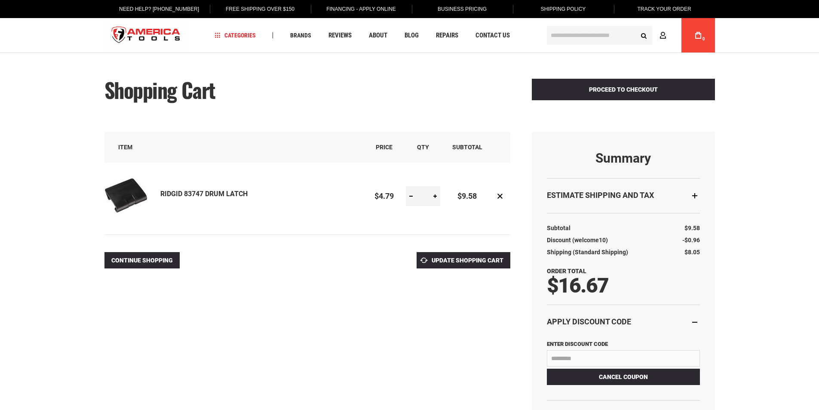
click at [437, 196] on link at bounding box center [435, 196] width 10 height 20
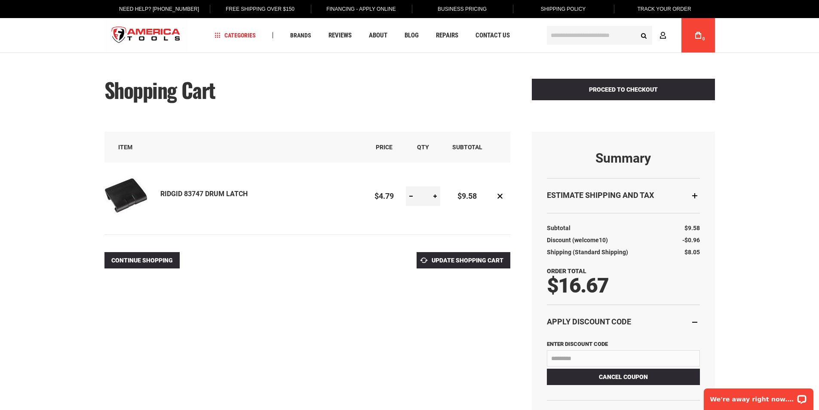
click at [437, 196] on link at bounding box center [435, 196] width 10 height 20
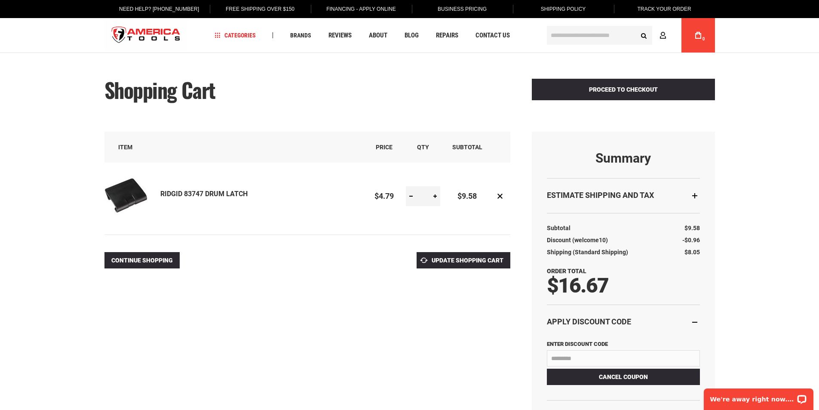
click at [437, 196] on link at bounding box center [435, 196] width 10 height 20
type input "**"
click at [474, 257] on span "Update Shopping Cart" at bounding box center [468, 260] width 72 height 7
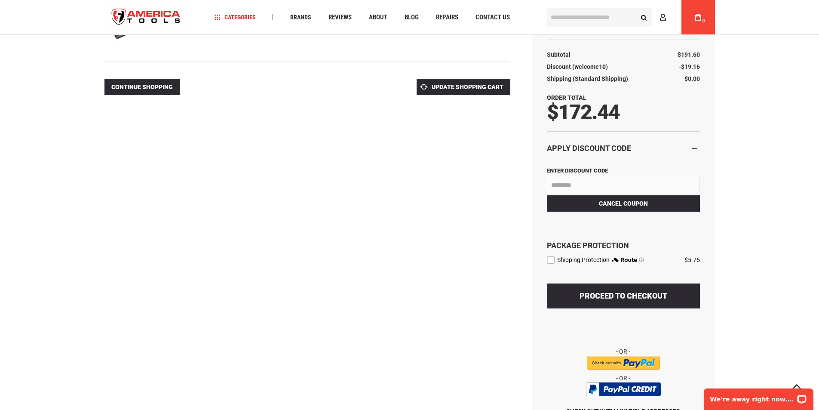
click at [449, 279] on div "**********" at bounding box center [409, 188] width 610 height 583
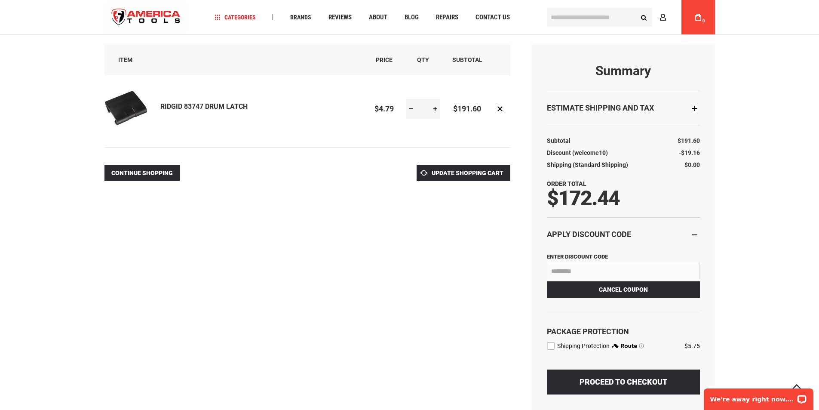
click at [583, 205] on span "$172.44" at bounding box center [583, 198] width 73 height 24
copy span "172.44"
